Goal: Task Accomplishment & Management: Manage account settings

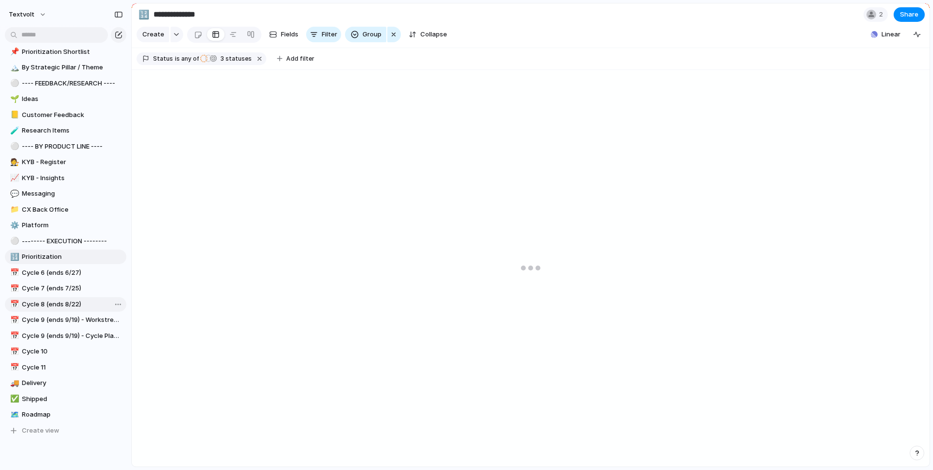
scroll to position [131, 0]
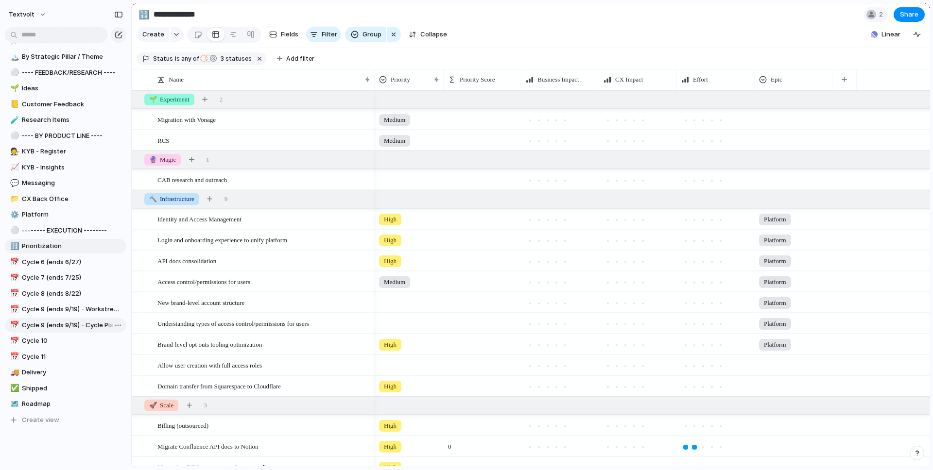
click at [68, 324] on span "Cycle 9 (ends 9/19) - Cycle Planning" at bounding box center [72, 326] width 101 height 10
type input "**********"
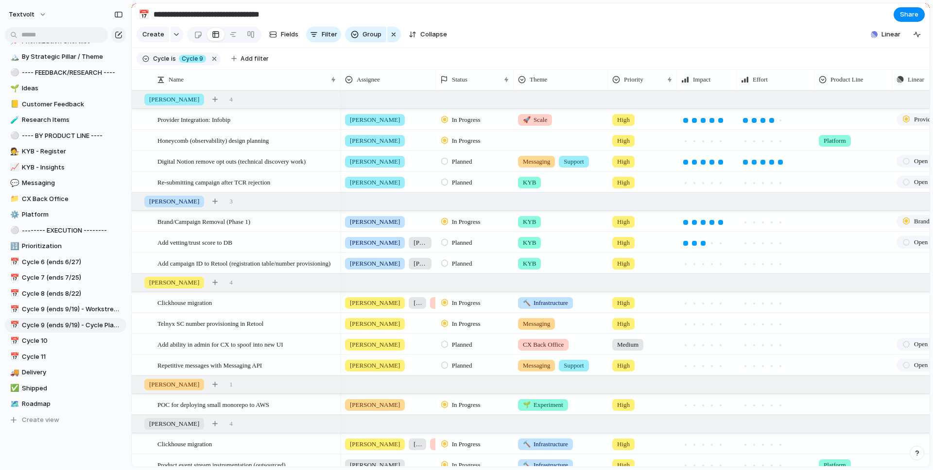
scroll to position [0, 65]
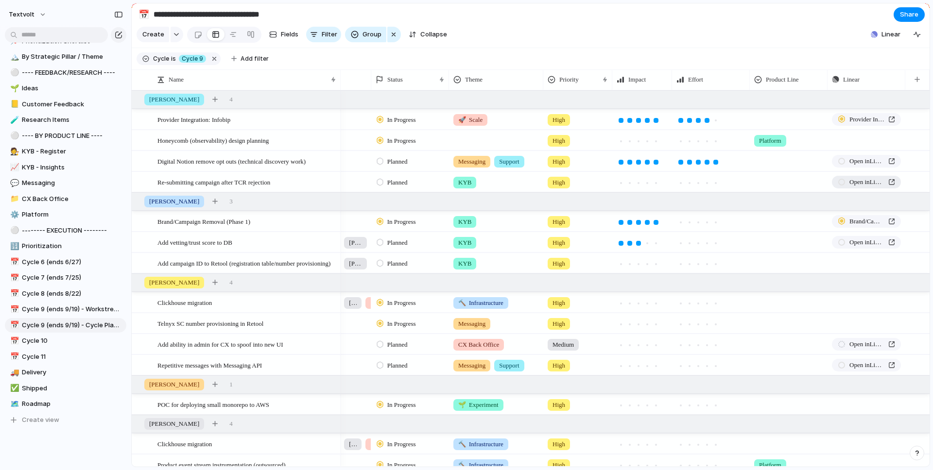
click at [886, 180] on link "Open in Linear" at bounding box center [866, 182] width 69 height 13
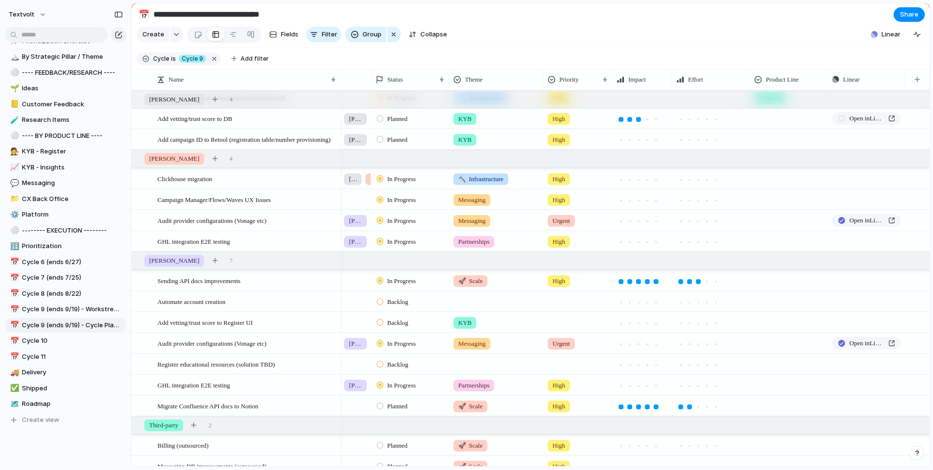
scroll to position [0, 0]
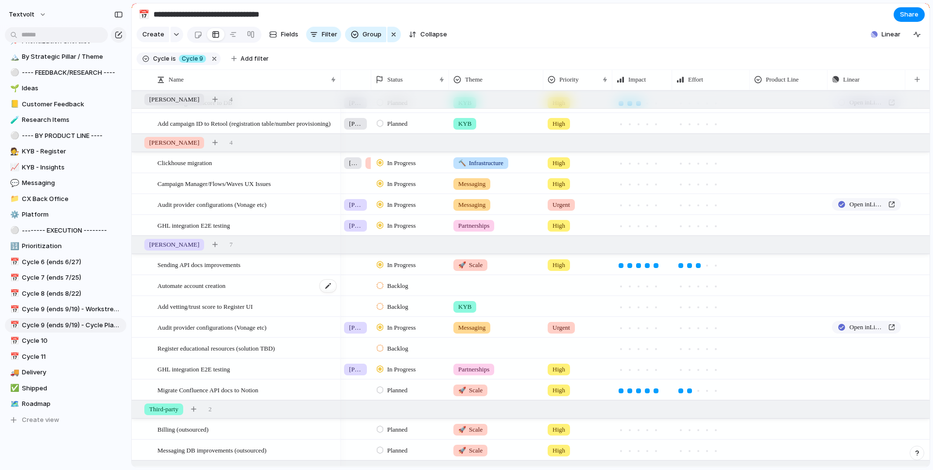
click at [305, 288] on div "Automate account creation" at bounding box center [247, 286] width 180 height 20
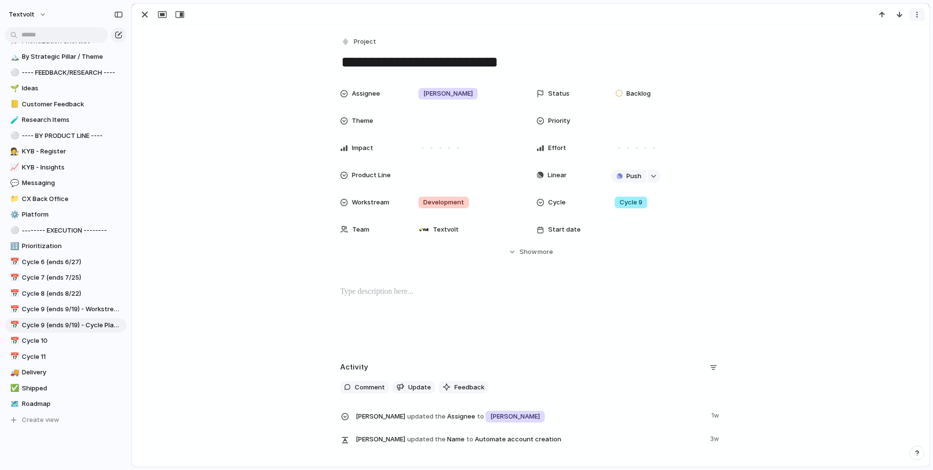
click at [914, 16] on div "button" at bounding box center [917, 15] width 8 height 8
click at [889, 53] on li "Delete" at bounding box center [886, 51] width 73 height 16
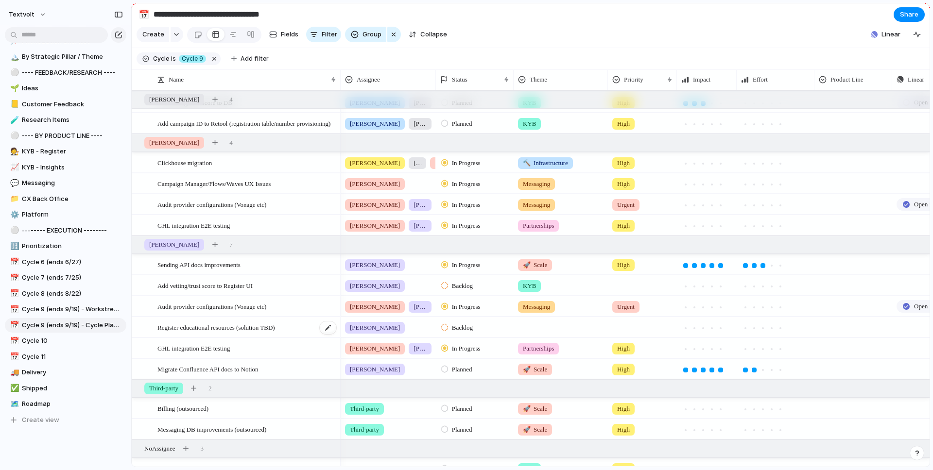
click at [275, 328] on span "Register educational resources (solution TBD)" at bounding box center [216, 327] width 118 height 11
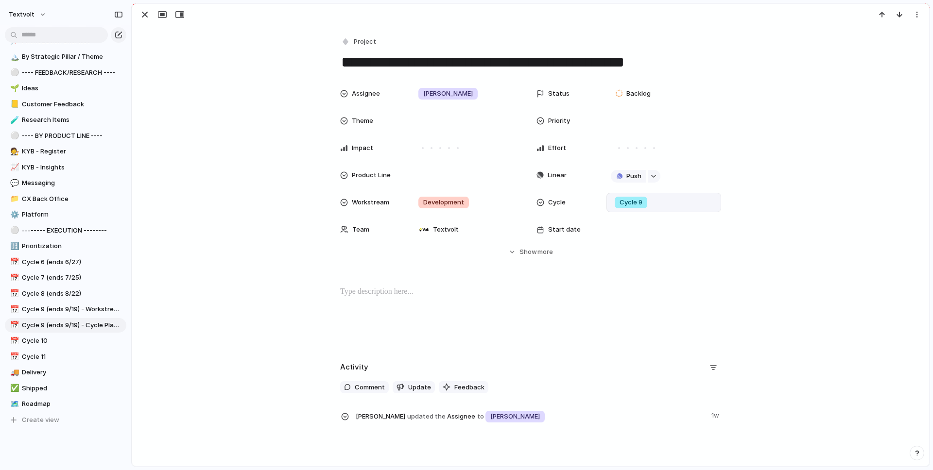
click at [639, 201] on span "Cycle 9" at bounding box center [630, 203] width 23 height 10
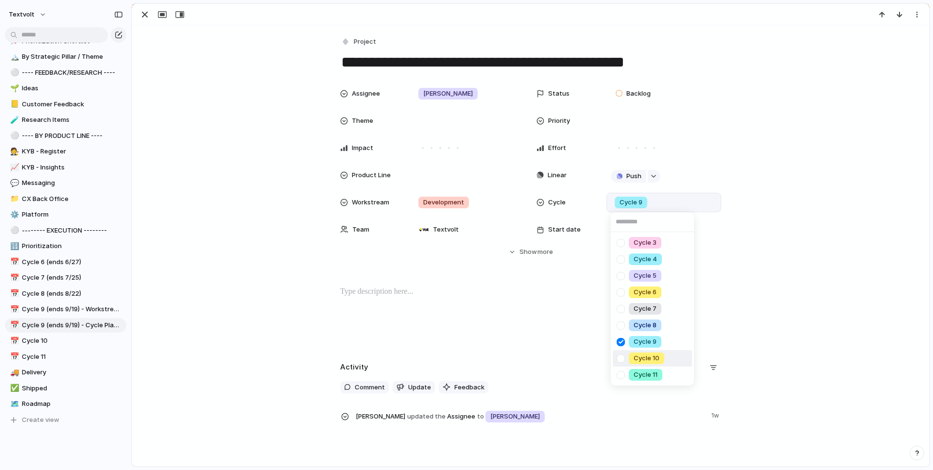
click at [622, 357] on div at bounding box center [620, 358] width 17 height 17
click at [620, 340] on div at bounding box center [620, 342] width 17 height 17
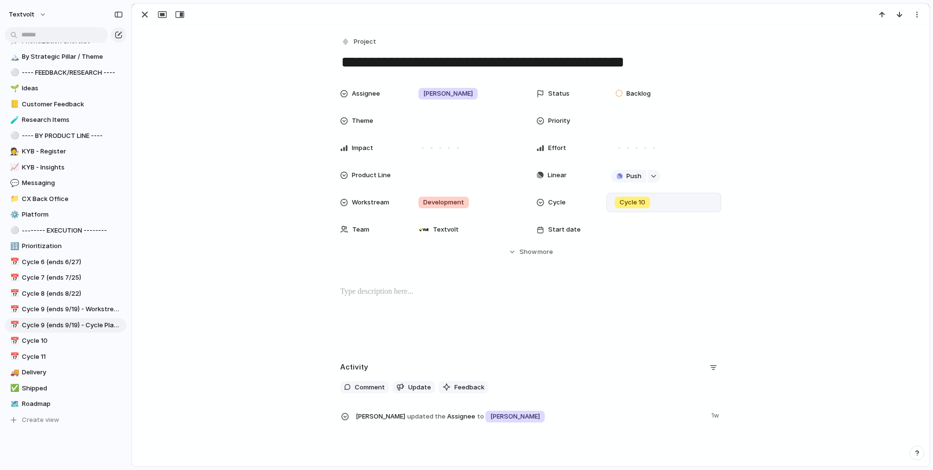
click at [140, 16] on div "Cycle 3 Cycle 4 Cycle 5 Cycle 6 Cycle 7 Cycle 8 Cycle 9 Cycle 10 Cycle 11" at bounding box center [466, 235] width 933 height 470
click at [141, 16] on div "button" at bounding box center [145, 15] width 12 height 12
